Goal: Information Seeking & Learning: Stay updated

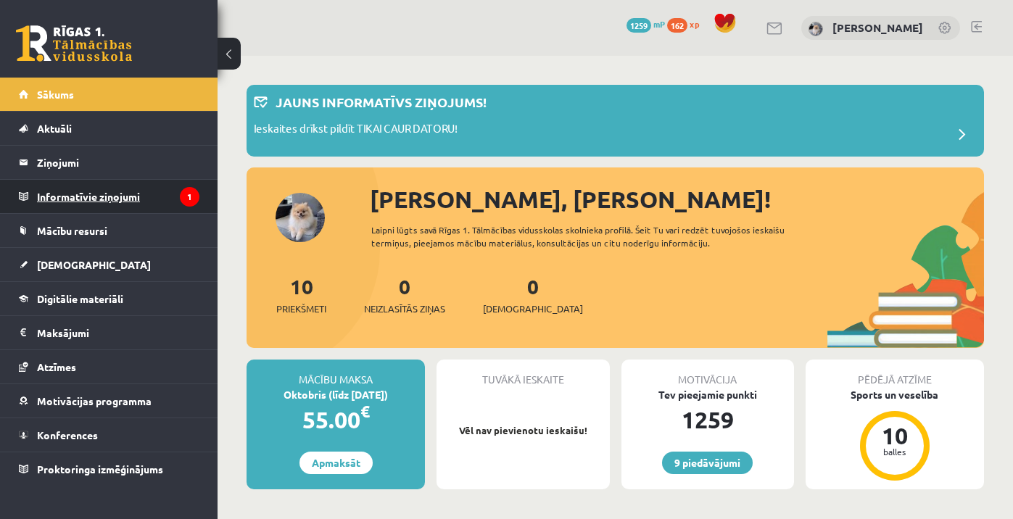
click at [165, 200] on legend "Informatīvie ziņojumi 1" at bounding box center [118, 196] width 162 height 33
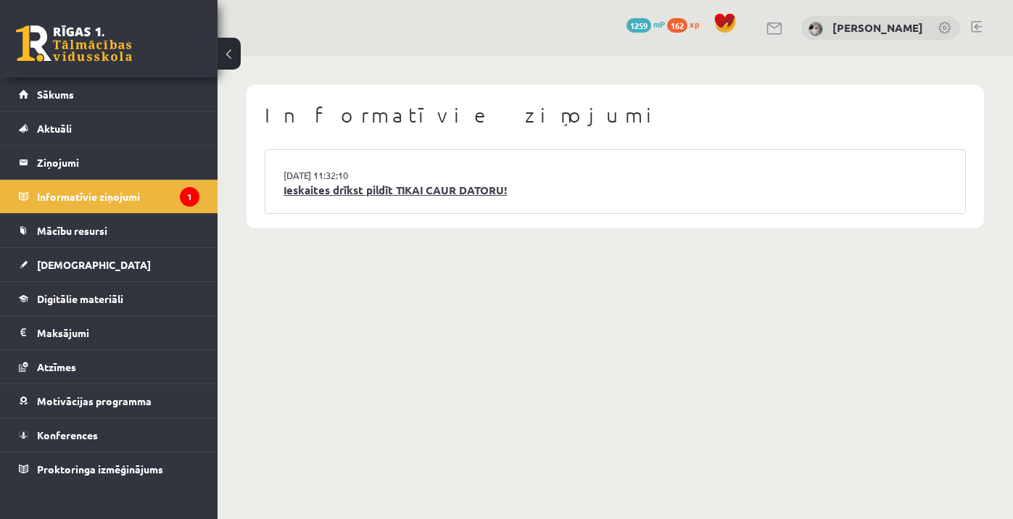
click at [341, 190] on link "Ieskaites drīkst pildīt TIKAI CAUR DATORU!" at bounding box center [614, 190] width 663 height 17
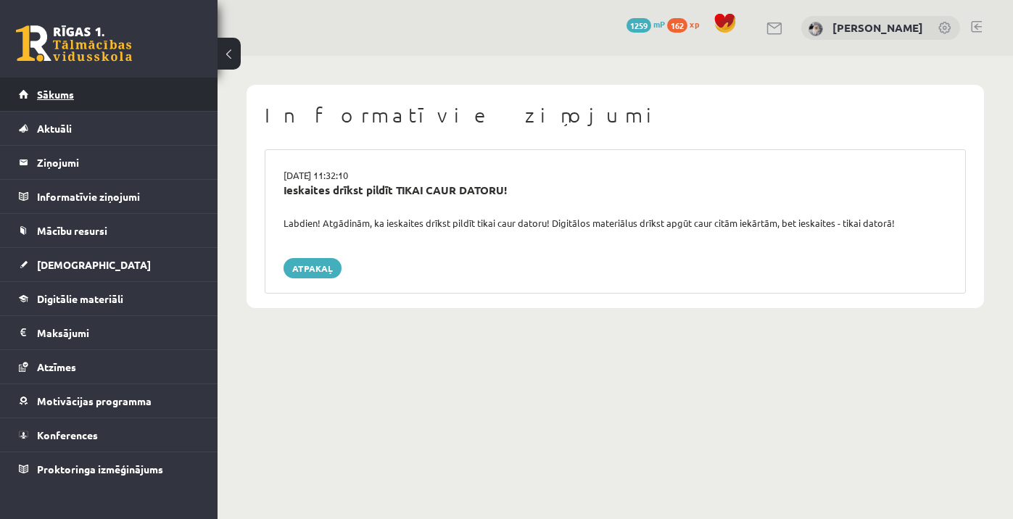
click at [158, 97] on link "Sākums" at bounding box center [109, 94] width 181 height 33
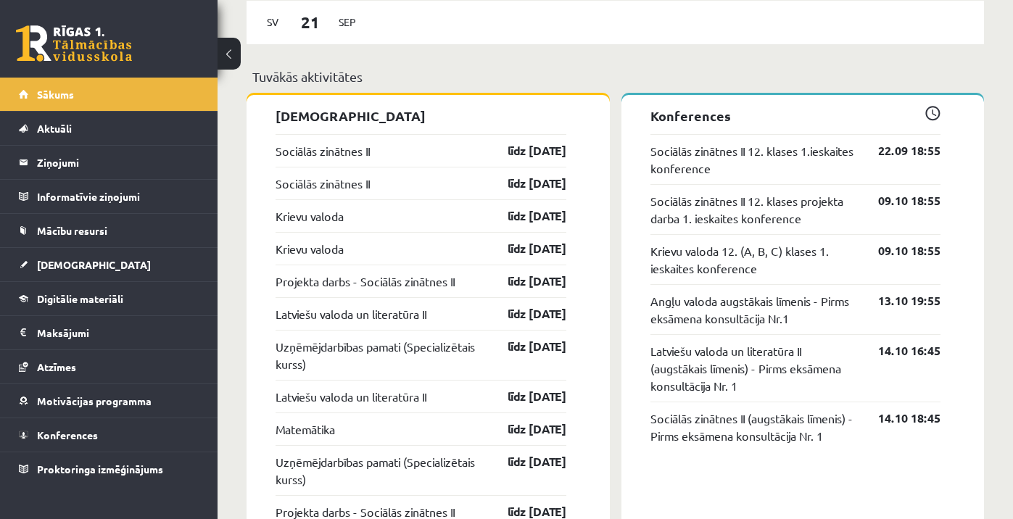
scroll to position [1111, 0]
